Goal: Check status: Check status

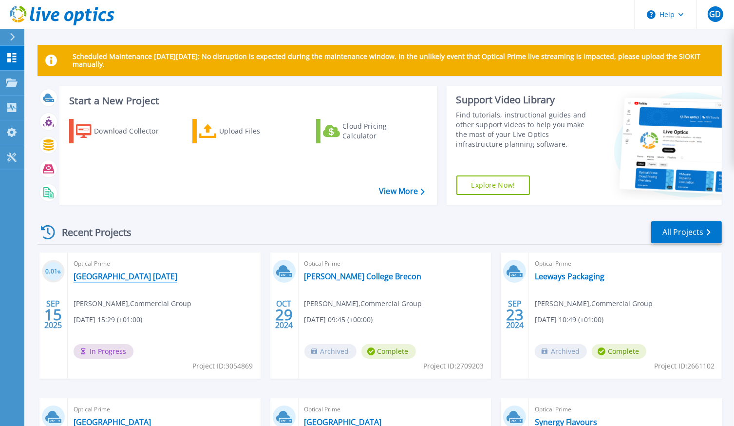
click at [101, 281] on link "[GEOGRAPHIC_DATA] [DATE]" at bounding box center [126, 276] width 104 height 10
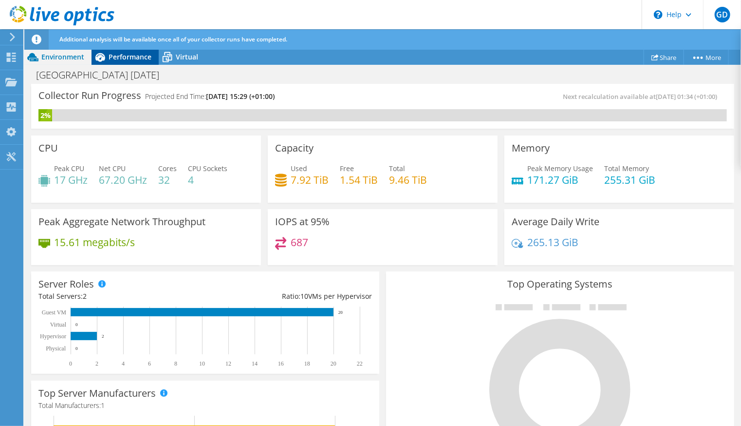
click at [141, 51] on div "Performance" at bounding box center [125, 57] width 67 height 16
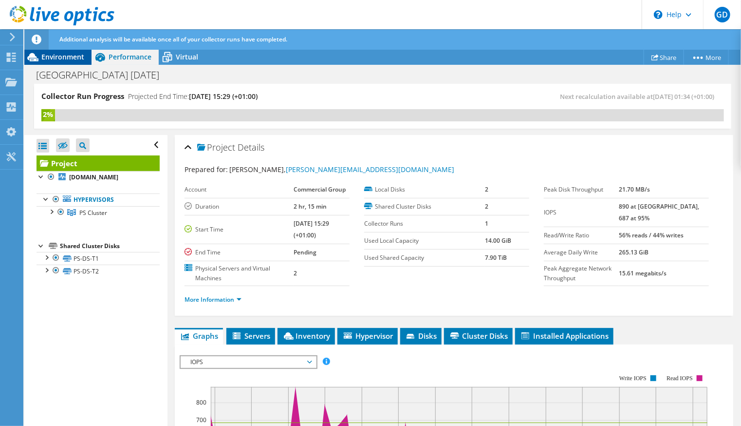
click at [60, 53] on span "Environment" at bounding box center [62, 56] width 43 height 9
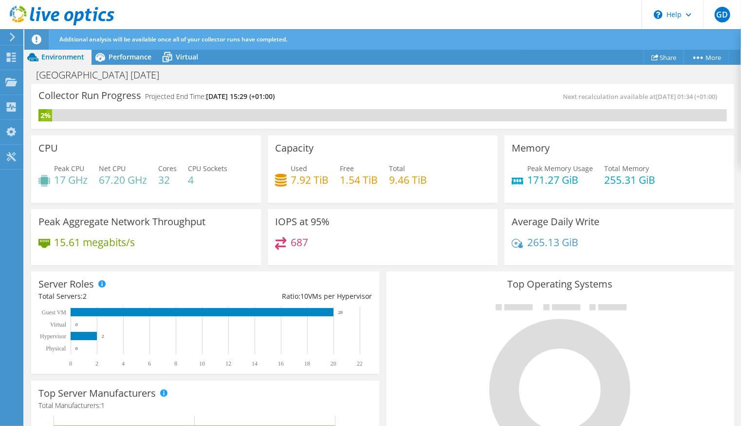
scroll to position [337, 0]
click at [116, 60] on span "Performance" at bounding box center [130, 56] width 43 height 9
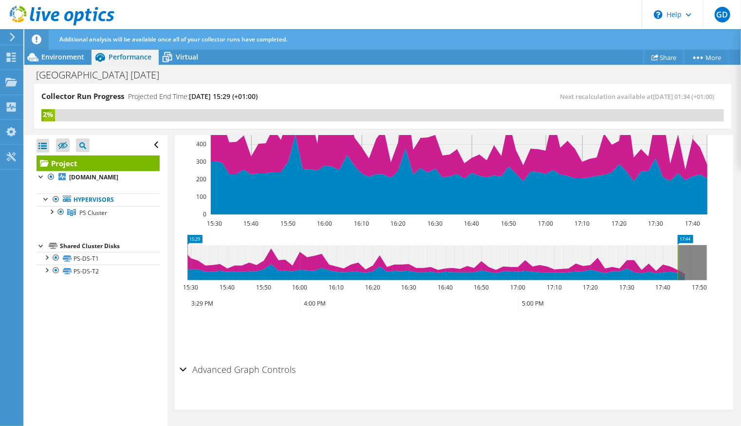
click at [208, 372] on h2 "Advanced Graph Controls" at bounding box center [238, 368] width 116 height 19
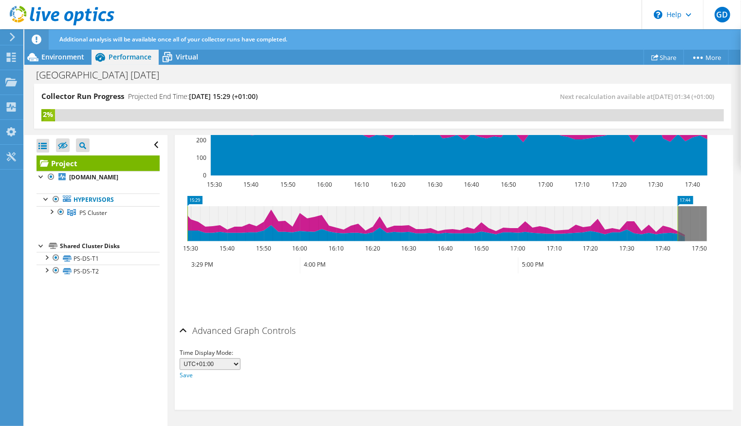
scroll to position [374, 0]
click at [65, 65] on div "[GEOGRAPHIC_DATA] [DATE] Print" at bounding box center [382, 74] width 717 height 19
click at [55, 55] on span "Environment" at bounding box center [62, 56] width 43 height 9
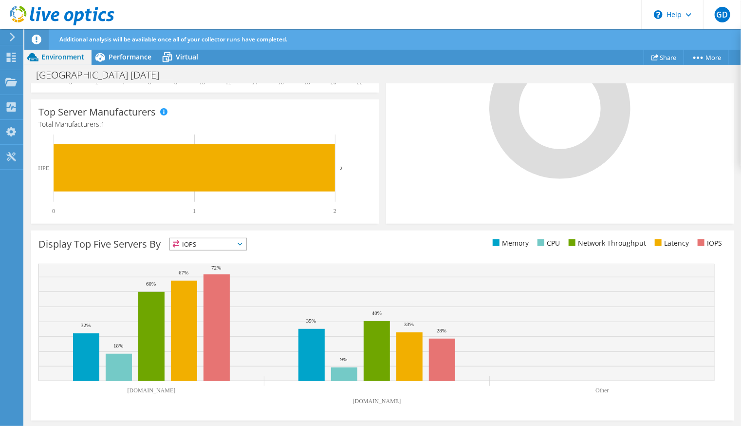
scroll to position [119, 0]
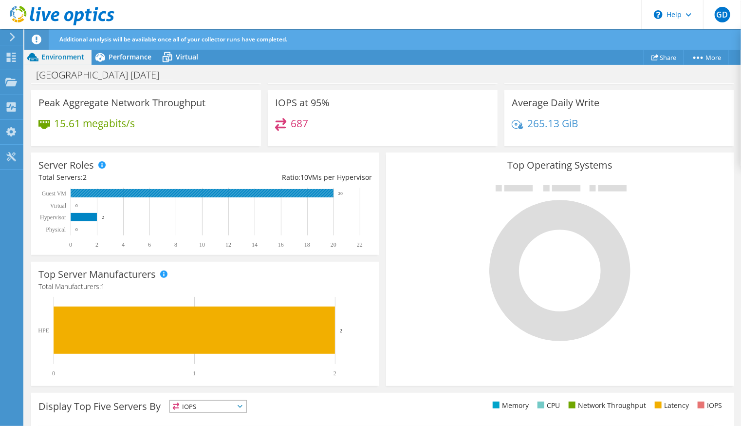
click at [198, 195] on rect at bounding box center [202, 193] width 263 height 8
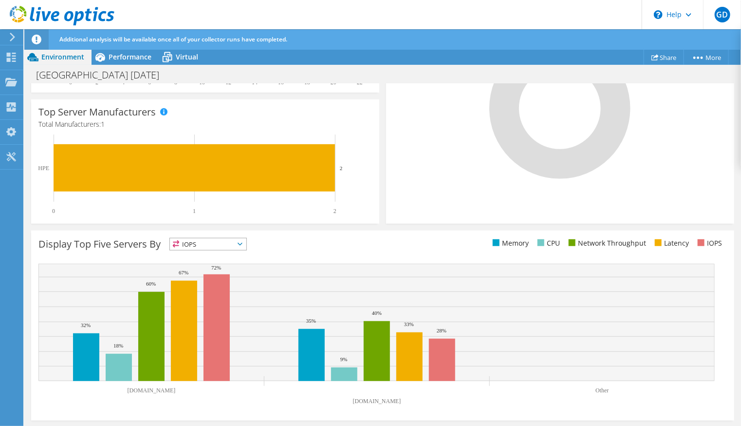
scroll to position [0, 0]
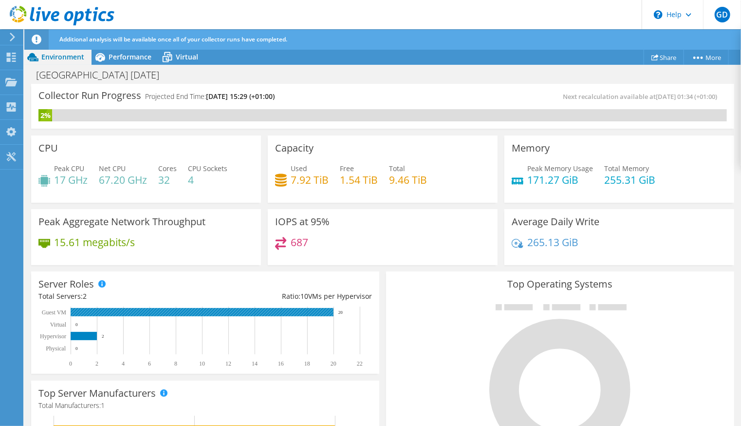
click at [271, 315] on rect at bounding box center [202, 312] width 263 height 8
